Goal: Task Accomplishment & Management: Manage account settings

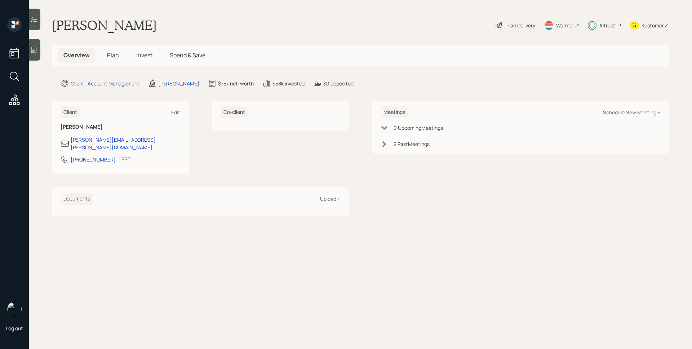
click at [138, 64] on div "Overview Plan Invest Spend & Save" at bounding box center [360, 55] width 617 height 21
click at [141, 59] on h5 "Invest" at bounding box center [144, 55] width 28 height 15
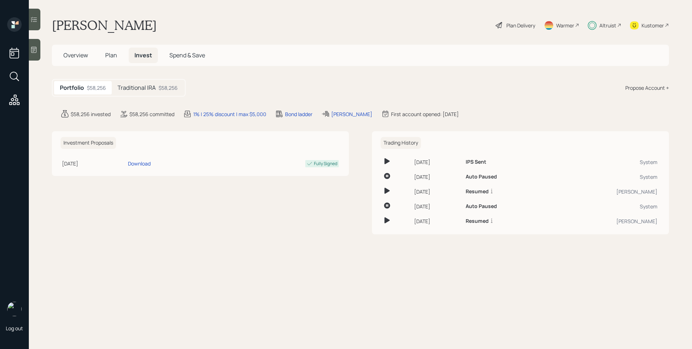
click at [112, 55] on span "Plan" at bounding box center [111, 55] width 12 height 8
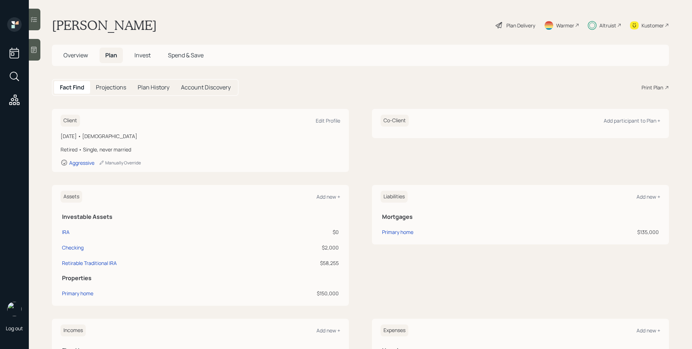
click at [591, 26] on icon at bounding box center [592, 25] width 9 height 9
